Goal: Task Accomplishment & Management: Use online tool/utility

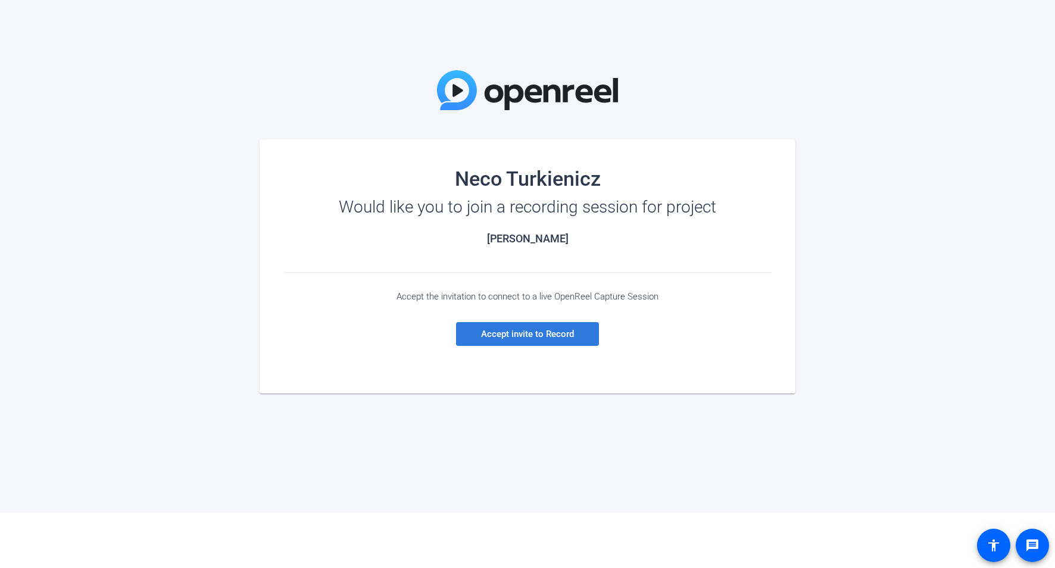
click at [539, 339] on span "Accept invite to Record" at bounding box center [527, 334] width 93 height 11
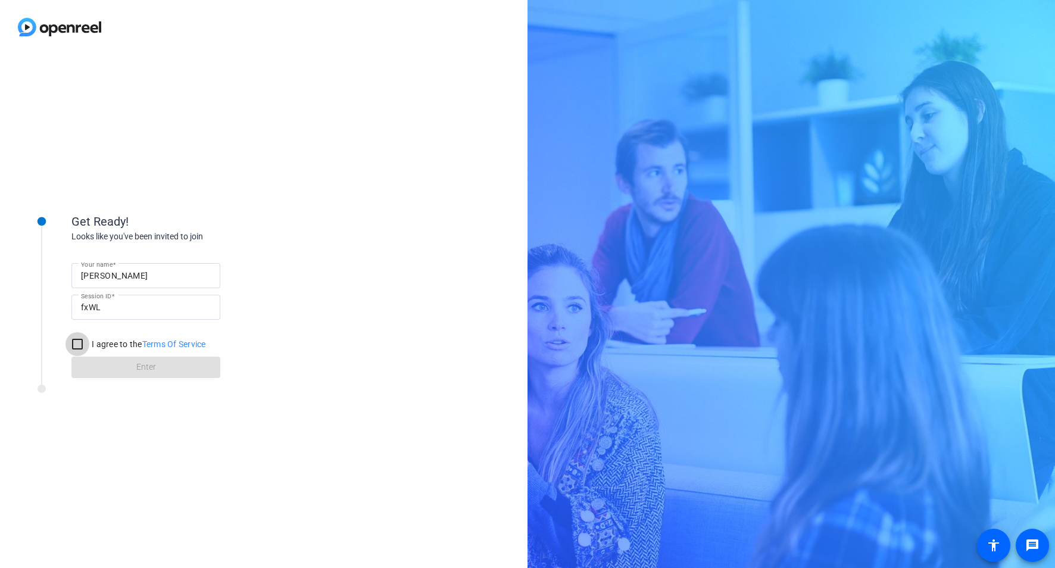
click at [75, 348] on input "I agree to the Terms Of Service" at bounding box center [77, 344] width 24 height 24
checkbox input "true"
click at [140, 372] on span "Enter" at bounding box center [146, 367] width 20 height 13
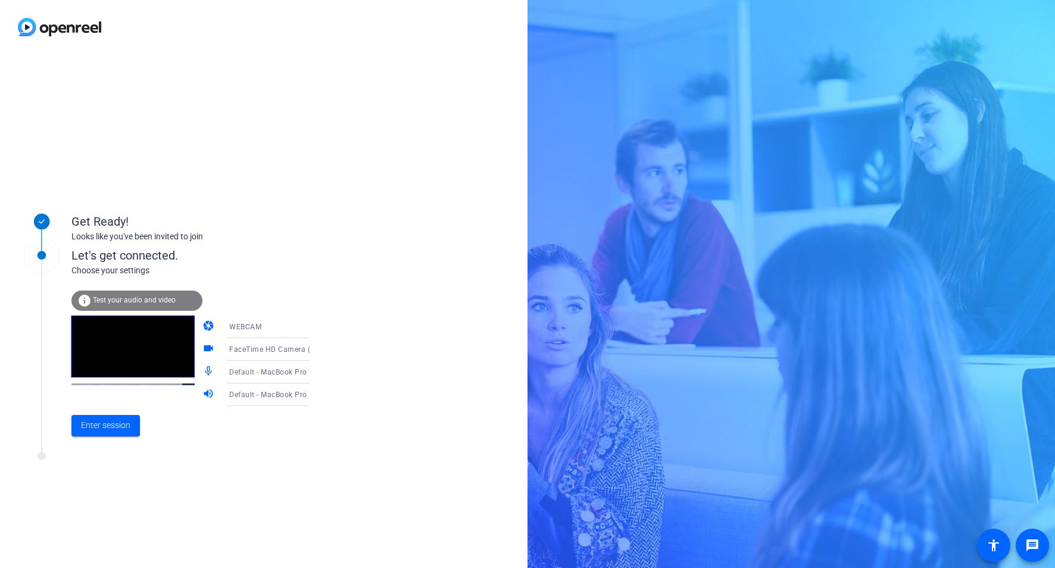
click at [319, 372] on icon at bounding box center [322, 372] width 6 height 3
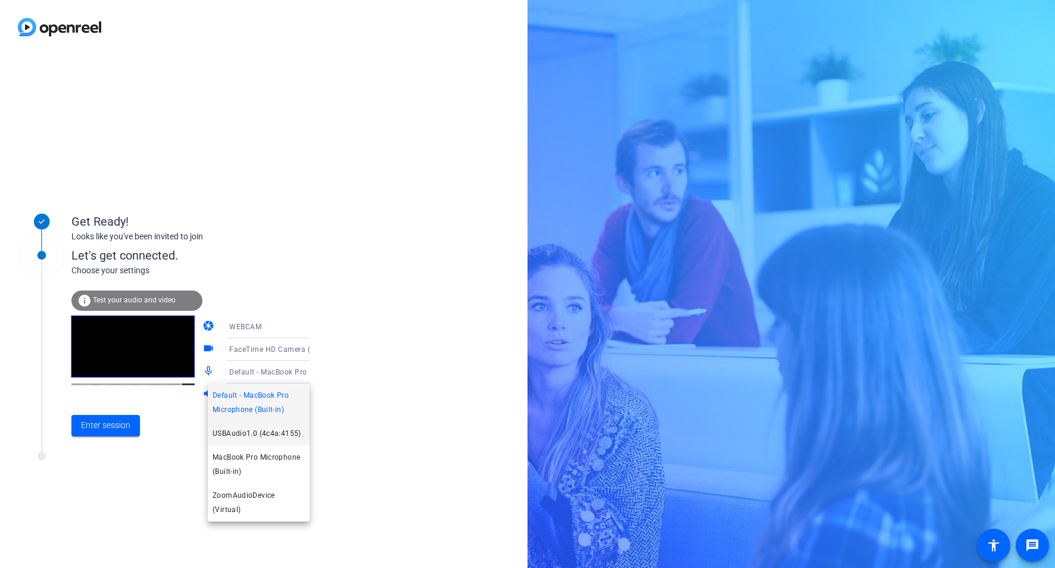
click at [275, 436] on span "USBAudio1.0 (4c4a:4155)" at bounding box center [257, 433] width 89 height 14
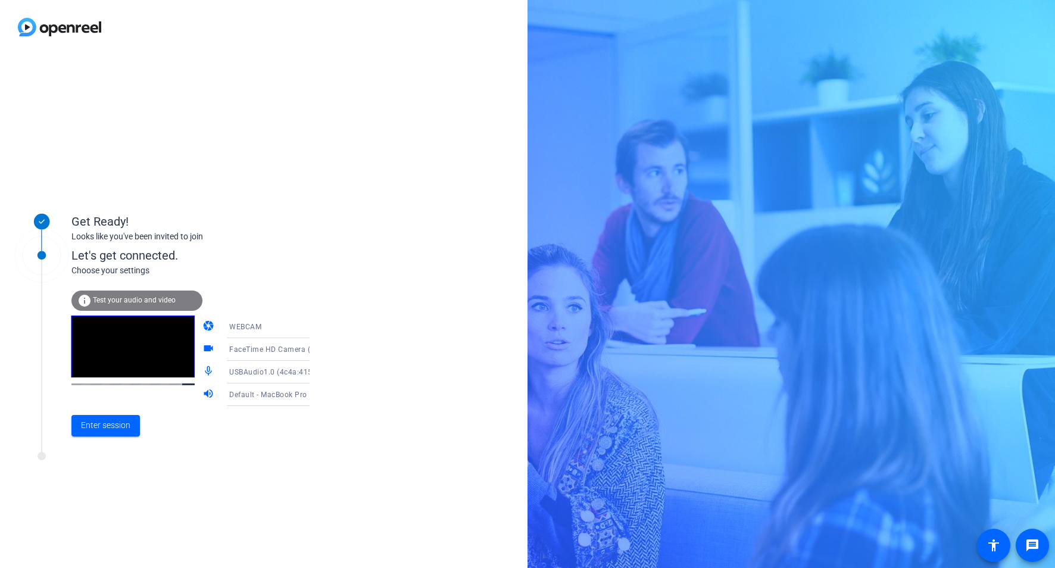
click at [118, 301] on span "Test your audio and video" at bounding box center [134, 300] width 83 height 8
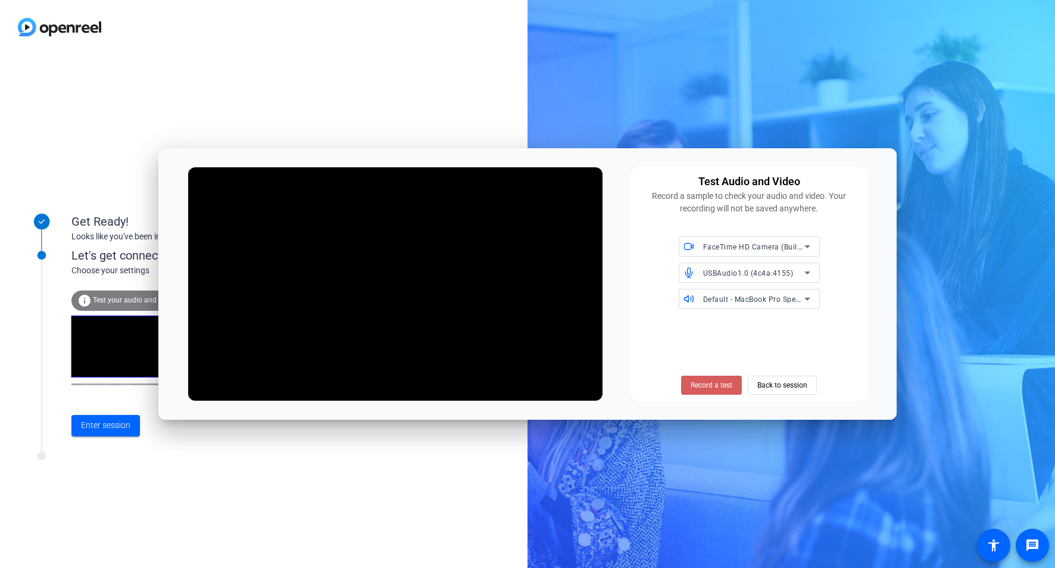
click at [706, 386] on span "Record a test" at bounding box center [712, 385] width 42 height 11
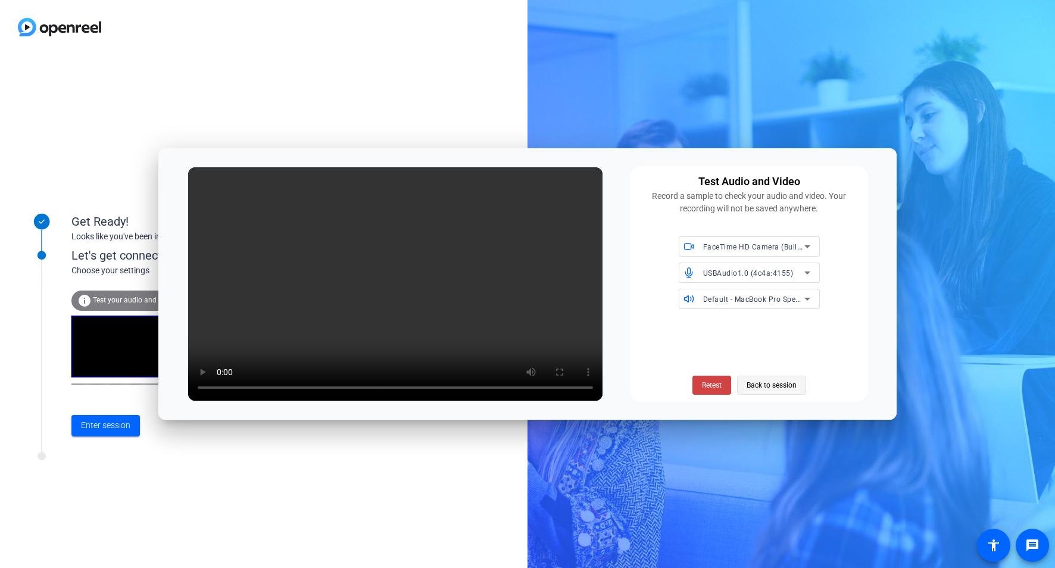
click at [782, 386] on span "Back to session" at bounding box center [772, 385] width 50 height 23
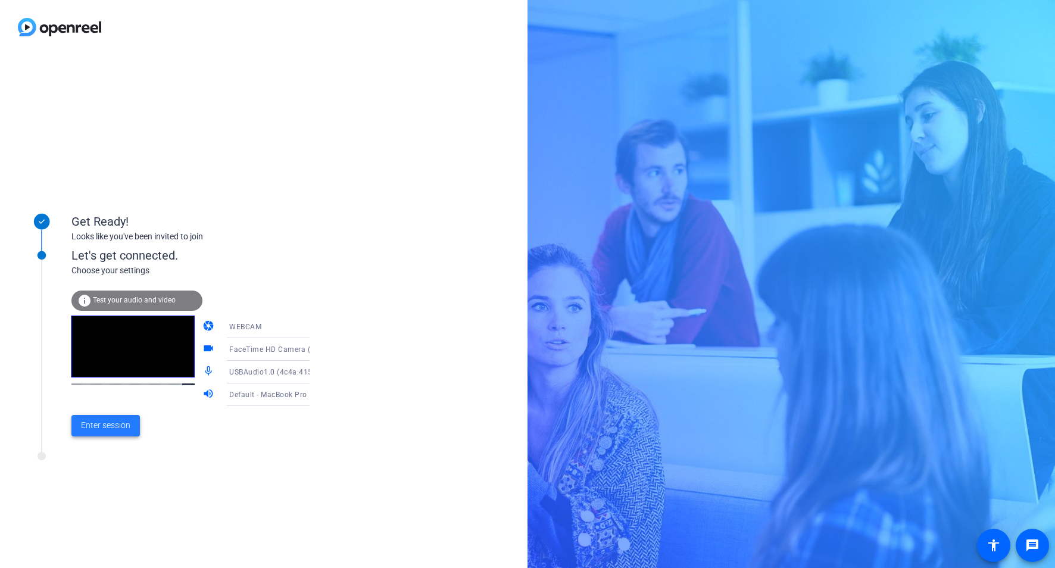
click at [119, 422] on span "Enter session" at bounding box center [105, 425] width 49 height 13
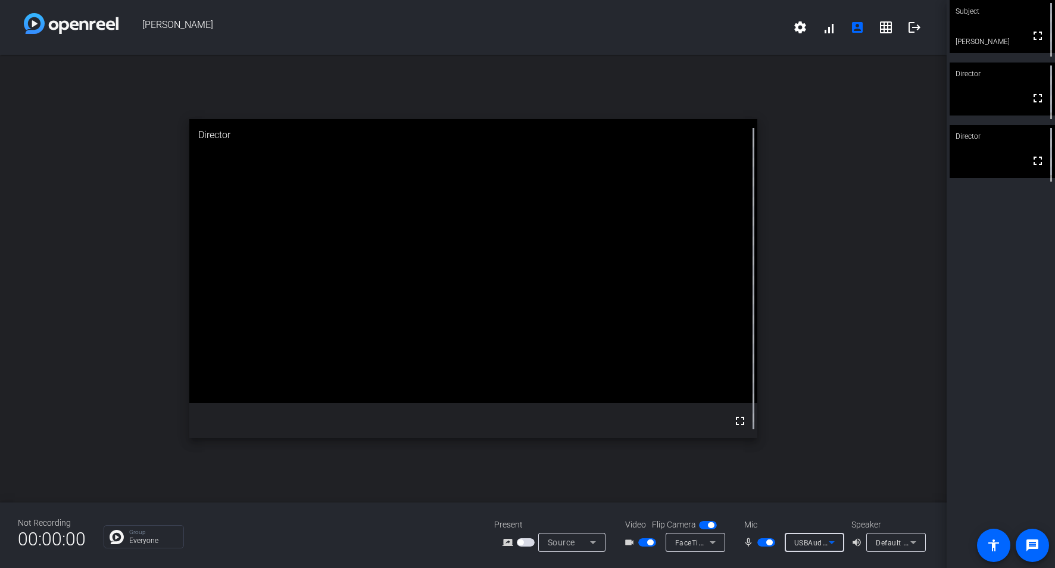
click at [813, 543] on span "USBAudio1.0 (4c4a:4155)" at bounding box center [839, 543] width 91 height 10
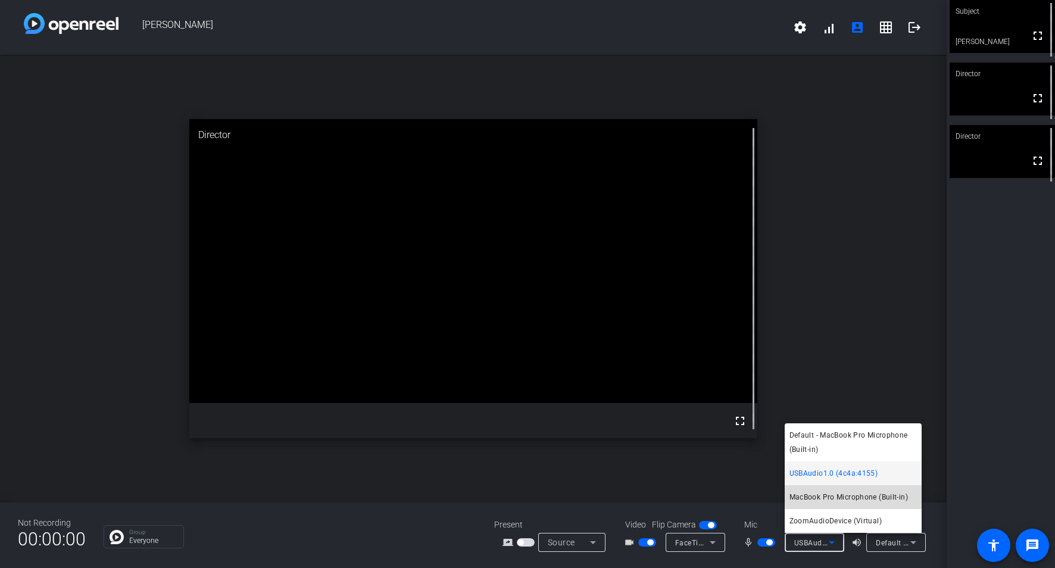
click at [817, 499] on span "MacBook Pro Microphone (Built-in)" at bounding box center [849, 497] width 118 height 14
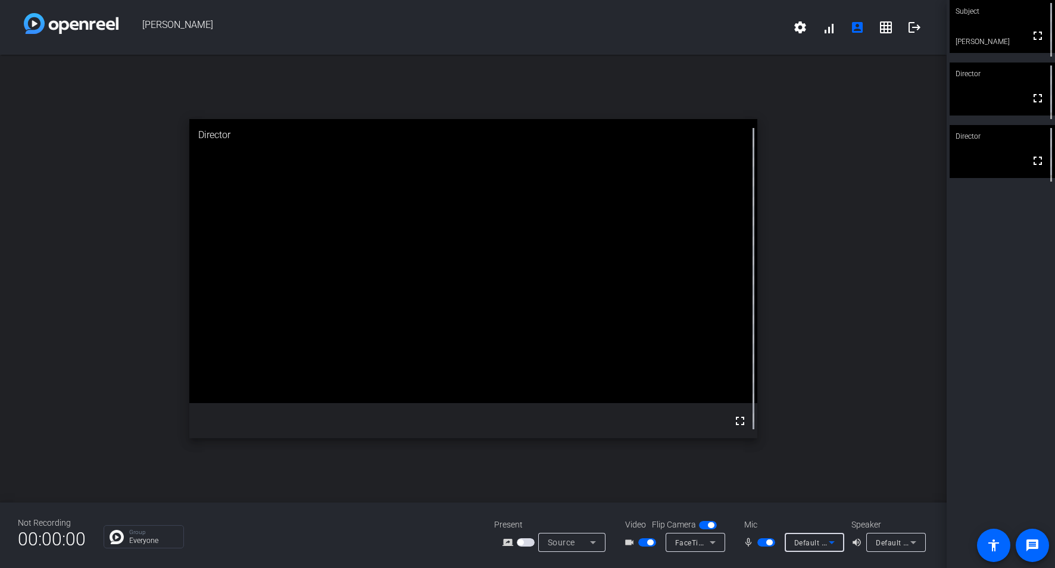
click at [832, 538] on icon at bounding box center [832, 542] width 14 height 14
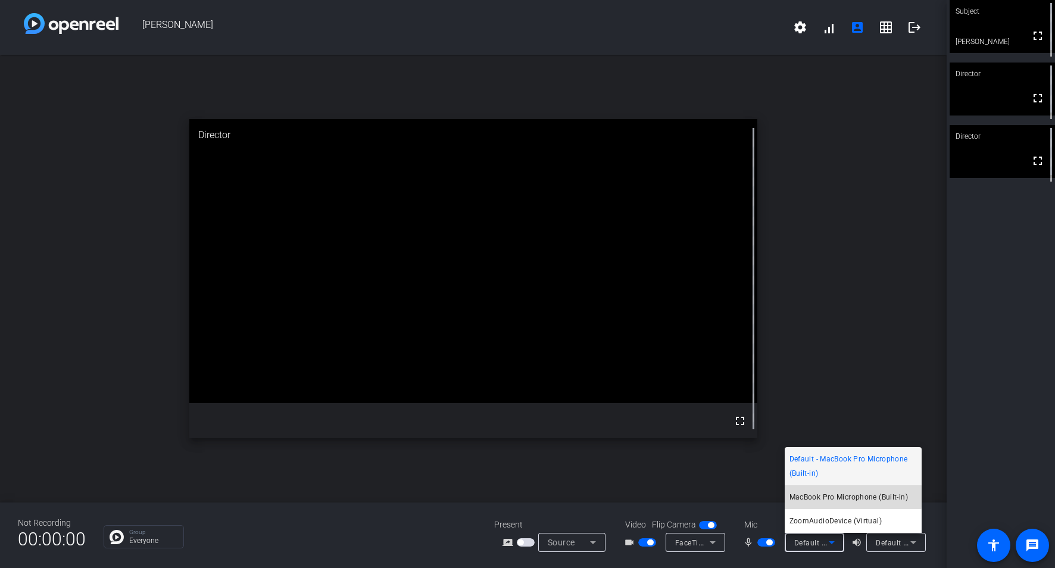
click at [825, 497] on span "MacBook Pro Microphone (Built-in)" at bounding box center [849, 497] width 118 height 14
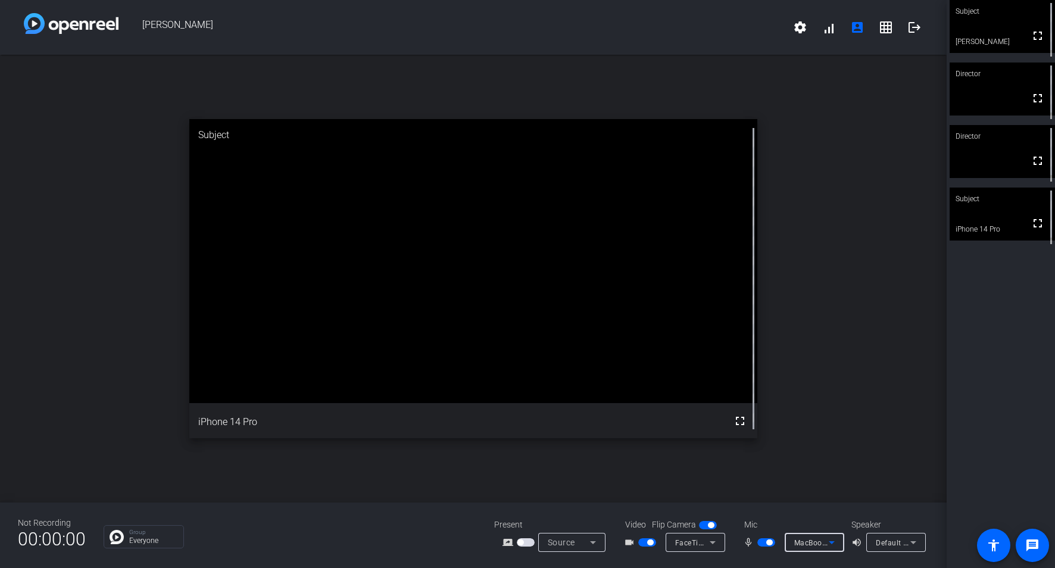
click at [796, 545] on span "MacBook Pro Microphone (Built-in)" at bounding box center [854, 543] width 121 height 10
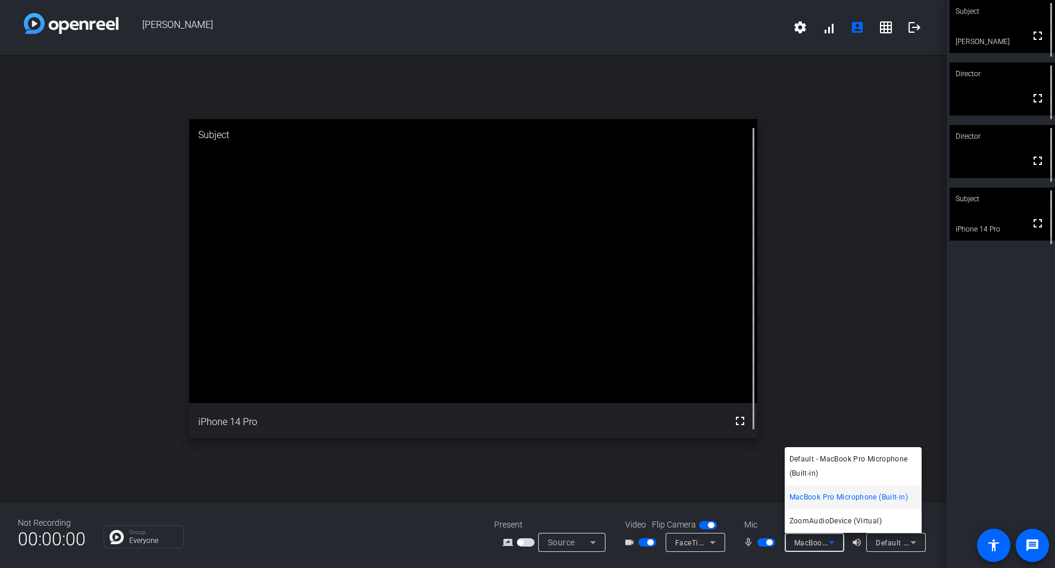
click at [764, 540] on div at bounding box center [527, 284] width 1055 height 568
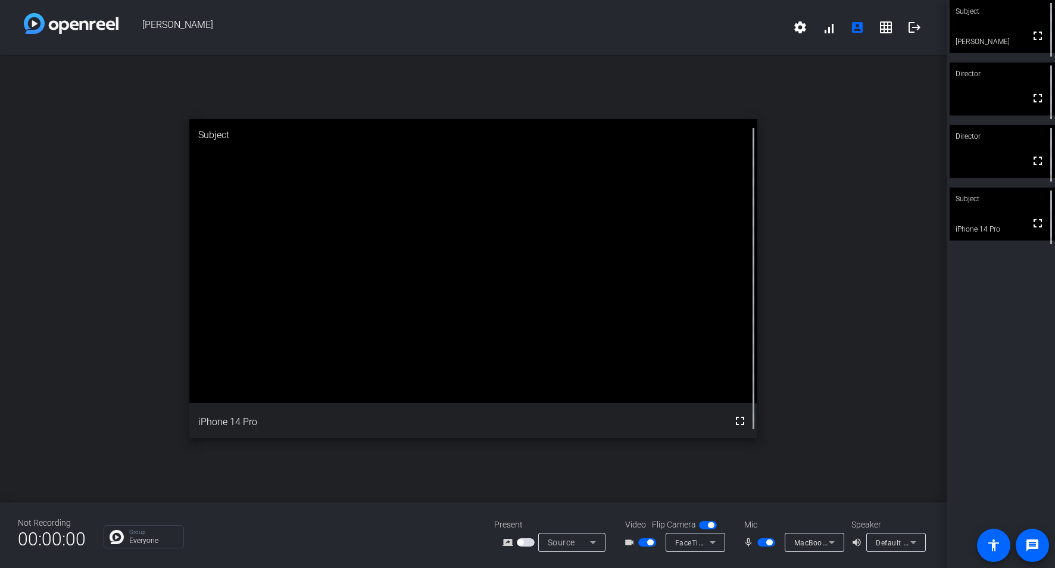
click at [764, 540] on span "button" at bounding box center [766, 542] width 18 height 8
click at [854, 546] on mat-icon "volume_up" at bounding box center [858, 542] width 14 height 14
